Goal: Register for event/course

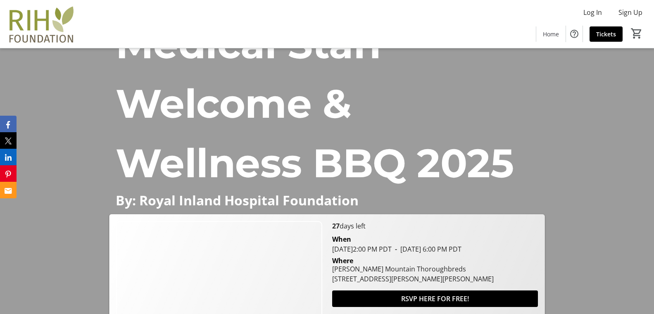
scroll to position [207, 0]
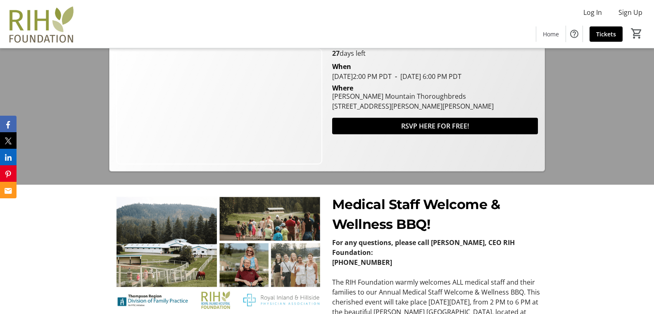
click at [274, 236] on img at bounding box center [218, 253] width 208 height 117
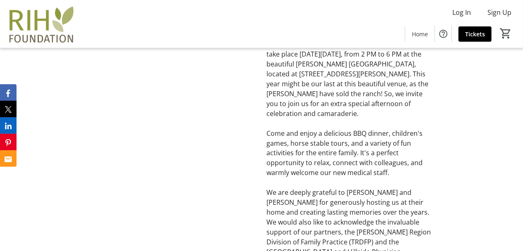
scroll to position [498, 0]
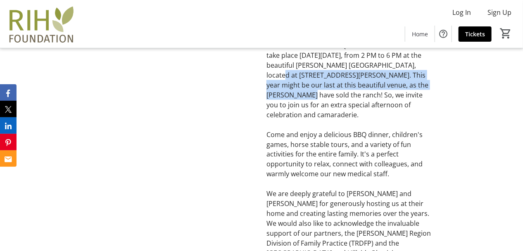
drag, startPoint x: 269, startPoint y: 91, endPoint x: 271, endPoint y: 109, distance: 18.7
click at [271, 109] on p "The RIH Foundation warmly welcomes ALL medical staff and their families to our …" at bounding box center [348, 70] width 164 height 99
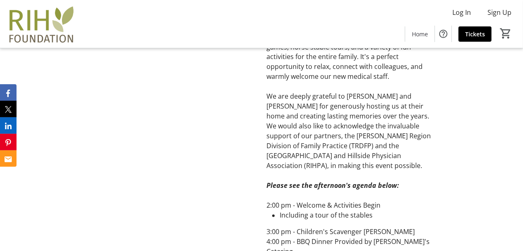
scroll to position [597, 0]
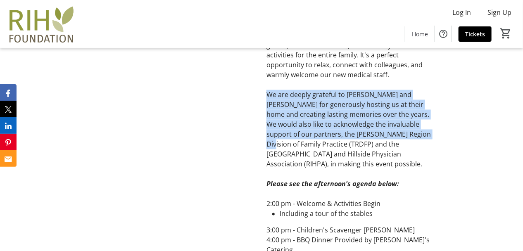
drag, startPoint x: 268, startPoint y: 107, endPoint x: 271, endPoint y: 160, distance: 53.0
click at [271, 160] on p "We are deeply grateful to [PERSON_NAME] and [PERSON_NAME] for generously hostin…" at bounding box center [348, 129] width 164 height 79
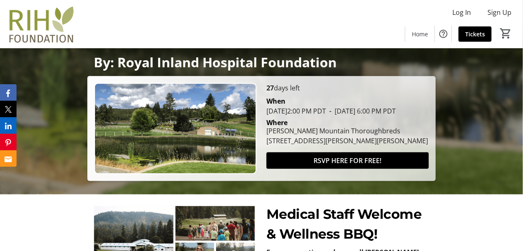
scroll to position [264, 0]
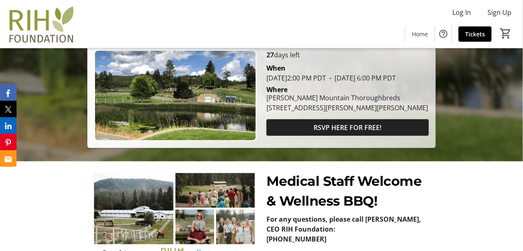
click at [361, 133] on span "RSVP HERE FOR FREE!" at bounding box center [348, 128] width 68 height 10
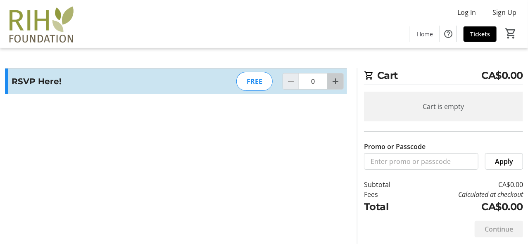
click at [334, 87] on span "Increment by one" at bounding box center [336, 82] width 16 height 16
type input "3"
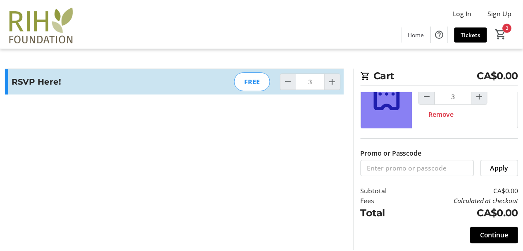
scroll to position [34, 0]
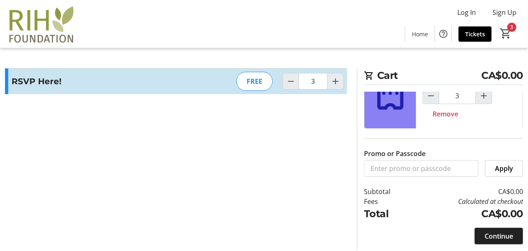
click at [496, 239] on span "Continue" at bounding box center [499, 236] width 29 height 10
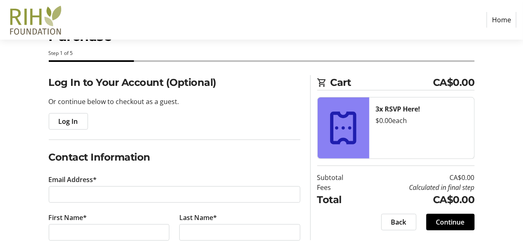
scroll to position [66, 0]
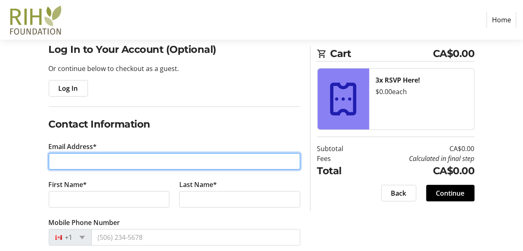
click at [107, 156] on input "Email Address*" at bounding box center [175, 161] width 252 height 17
type input "[EMAIL_ADDRESS][PERSON_NAME][DOMAIN_NAME]"
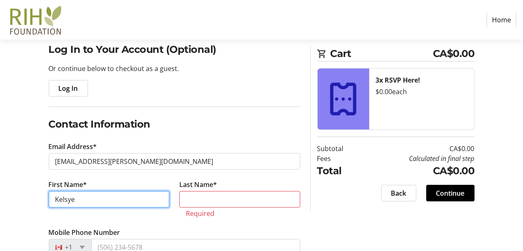
drag, startPoint x: 95, startPoint y: 193, endPoint x: 32, endPoint y: 191, distance: 62.8
click at [32, 191] on div "Log In to Your Account (Optional) Or continue below to checkout as a guest. Log…" at bounding box center [261, 241] width 523 height 399
type input "[PERSON_NAME]"
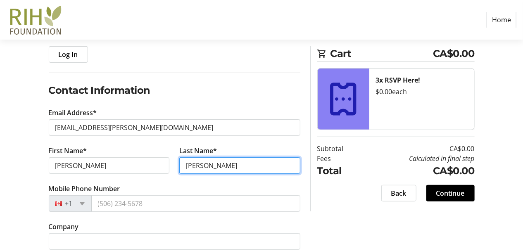
scroll to position [132, 0]
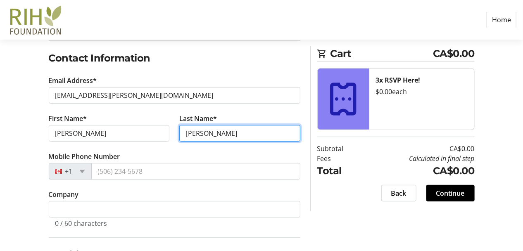
type input "[PERSON_NAME]"
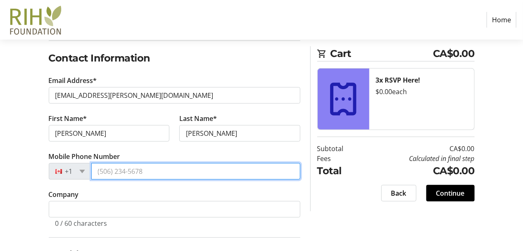
click at [111, 175] on input "Mobile Phone Number" at bounding box center [195, 171] width 209 height 17
type input "[PHONE_NUMBER]"
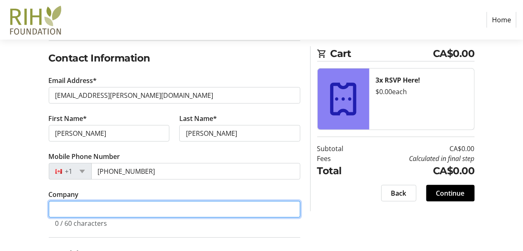
click at [98, 209] on input "Company" at bounding box center [175, 209] width 252 height 17
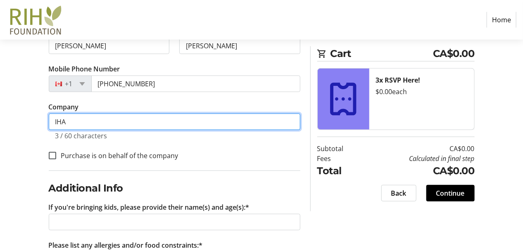
scroll to position [231, 0]
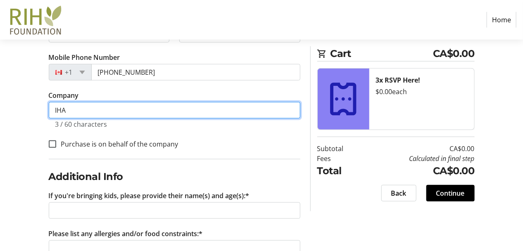
type input "IHA"
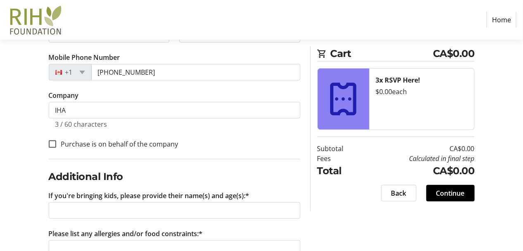
click at [42, 174] on div "Log In to Your Account (Optional) Or continue below to checkout as a guest. Log…" at bounding box center [261, 82] width 523 height 410
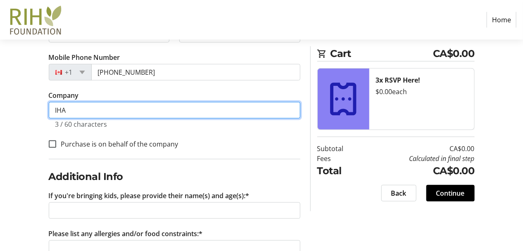
drag, startPoint x: 51, startPoint y: 112, endPoint x: 0, endPoint y: 106, distance: 51.1
click at [0, 107] on html "Home Purchase Step 1 of 5 Cart CA$0.00 3x RSVP Here! $0.00 each Subtotal CA$0.0…" at bounding box center [261, 28] width 523 height 518
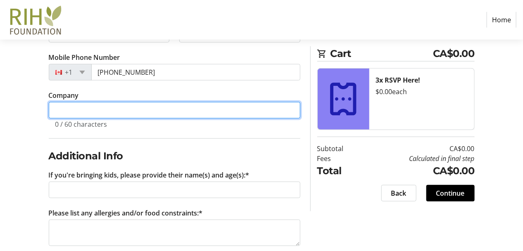
scroll to position [245, 0]
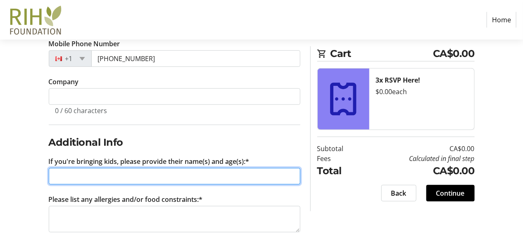
click at [75, 171] on input "If you're bringing kids, please provide their name(s) and age(s):*" at bounding box center [175, 176] width 252 height 17
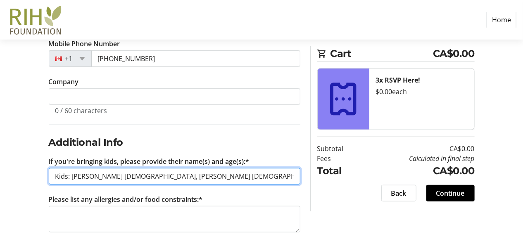
type input "Kids: [PERSON_NAME] [DEMOGRAPHIC_DATA], [PERSON_NAME] [DEMOGRAPHIC_DATA]."
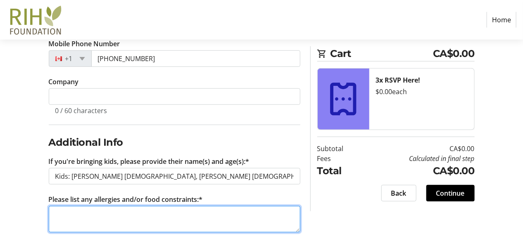
click at [129, 222] on textarea "Please list any allergies and/or food constraints:*" at bounding box center [175, 219] width 252 height 26
type textarea "None"
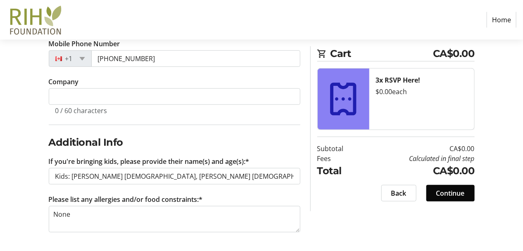
click at [454, 193] on span "Continue" at bounding box center [450, 193] width 29 height 10
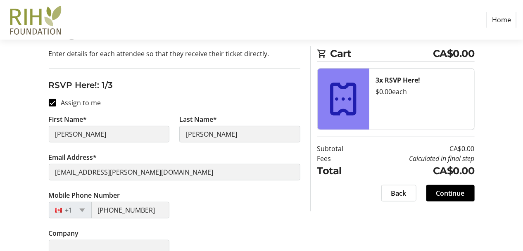
scroll to position [132, 0]
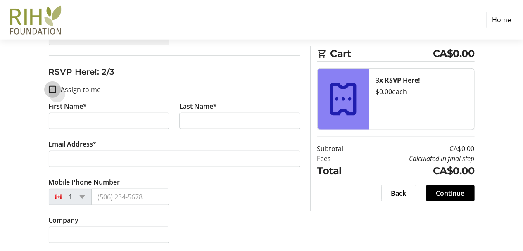
click at [52, 88] on input "Assign to me" at bounding box center [52, 89] width 7 height 7
checkbox input "true"
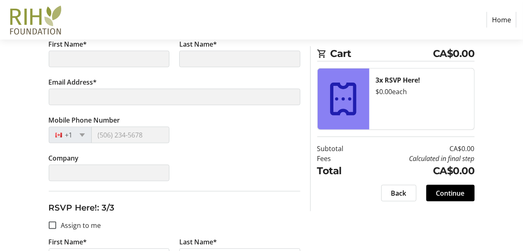
scroll to position [457, 0]
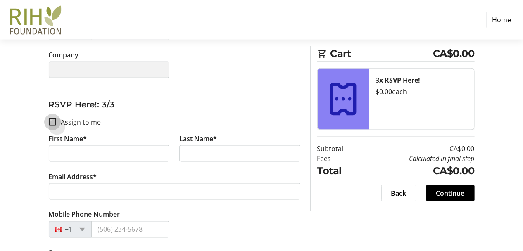
click at [52, 121] on input "Assign to me" at bounding box center [52, 122] width 7 height 7
checkbox input "true"
type input "[PERSON_NAME]"
type input "[EMAIL_ADDRESS][PERSON_NAME][DOMAIN_NAME]"
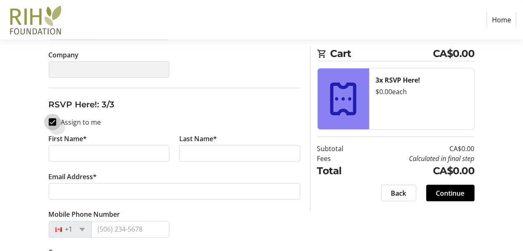
type input "[PHONE_NUMBER]"
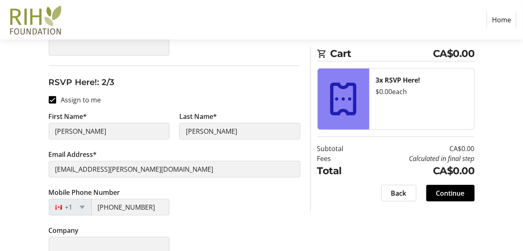
type input "[PERSON_NAME]"
type input "[EMAIL_ADDRESS][PERSON_NAME][DOMAIN_NAME]"
type input "[PHONE_NUMBER]"
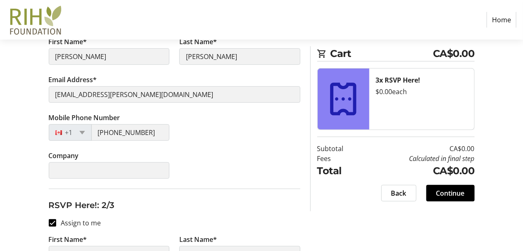
scroll to position [297, 0]
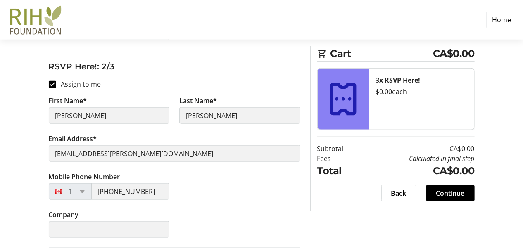
click at [441, 195] on span "Continue" at bounding box center [450, 193] width 29 height 10
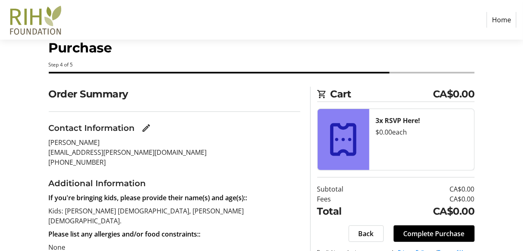
scroll to position [43, 0]
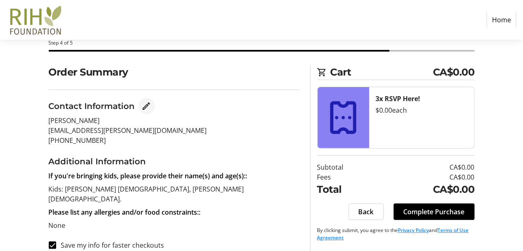
click at [147, 103] on mat-icon "Edit Contact Information" at bounding box center [147, 106] width 10 height 10
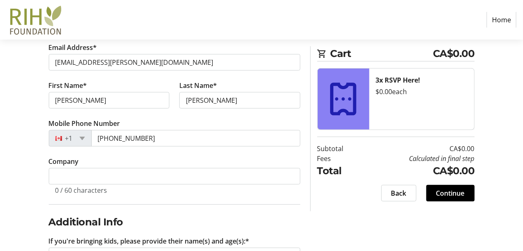
scroll to position [245, 0]
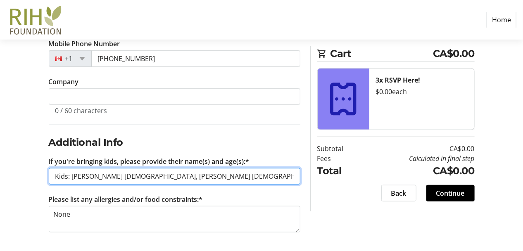
click at [144, 175] on input "Kids: [PERSON_NAME] [DEMOGRAPHIC_DATA], [PERSON_NAME] [DEMOGRAPHIC_DATA]." at bounding box center [175, 176] width 252 height 17
type input "Kids: [PERSON_NAME] [DEMOGRAPHIC_DATA], [PERSON_NAME] [DEMOGRAPHIC_DATA]."
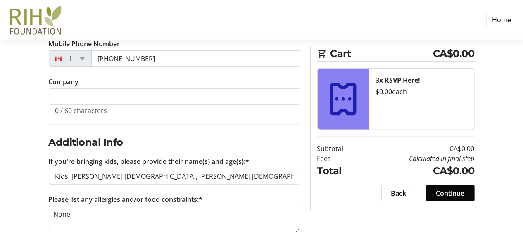
click at [459, 193] on span "Continue" at bounding box center [450, 193] width 29 height 10
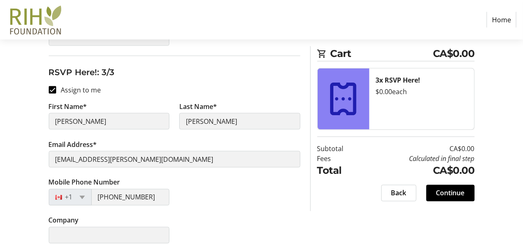
scroll to position [490, 0]
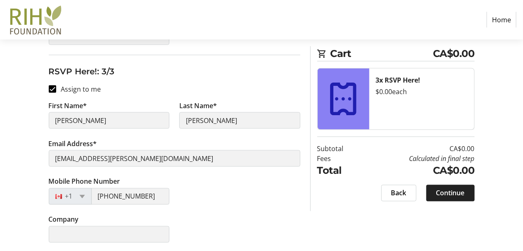
click at [436, 195] on span "Continue" at bounding box center [450, 193] width 29 height 10
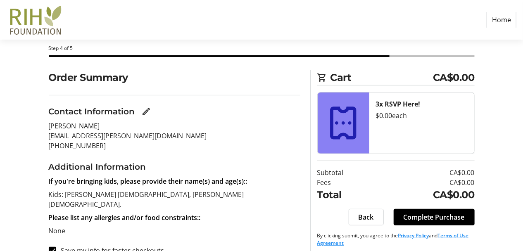
scroll to position [43, 0]
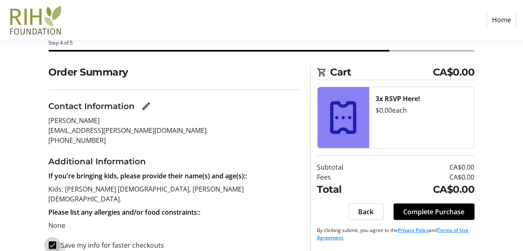
click at [53, 242] on input "Save my info for faster checkouts" at bounding box center [52, 245] width 7 height 7
checkbox input "false"
click at [436, 213] on span "Complete Purchase" at bounding box center [434, 212] width 61 height 10
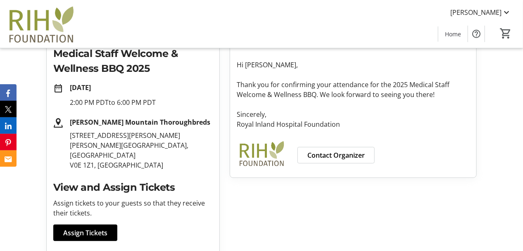
scroll to position [247, 0]
